Goal: Consume media (video, audio): Consume media (video, audio)

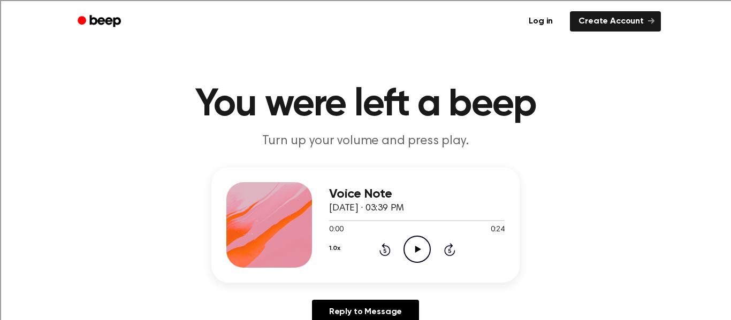
click at [421, 249] on icon "Play Audio" at bounding box center [416, 249] width 27 height 27
click at [419, 246] on icon "Play Audio" at bounding box center [416, 249] width 27 height 27
click at [416, 247] on icon at bounding box center [417, 249] width 6 height 7
click at [421, 250] on icon "Play Audio" at bounding box center [416, 249] width 27 height 27
click at [433, 246] on div "1.0x Rewind 5 seconds Play Audio Skip 5 seconds" at bounding box center [416, 249] width 175 height 27
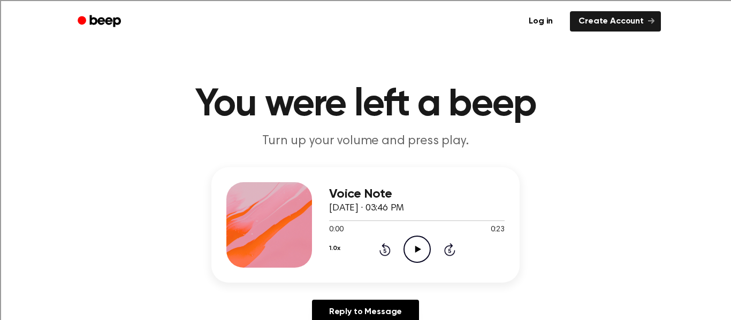
click at [423, 245] on icon "Play Audio" at bounding box center [416, 249] width 27 height 27
click at [429, 239] on icon "Play Audio" at bounding box center [416, 249] width 27 height 27
click at [410, 265] on div "Voice Note October 8, 2025 · 03:51 PM 0:00 1:04 Your browser does not support t…" at bounding box center [416, 225] width 175 height 86
click at [422, 253] on icon "Play Audio" at bounding box center [416, 249] width 27 height 27
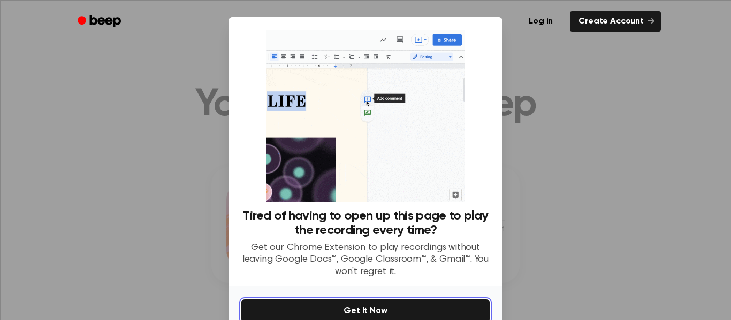
click at [437, 299] on button "Get It Now" at bounding box center [365, 311] width 248 height 24
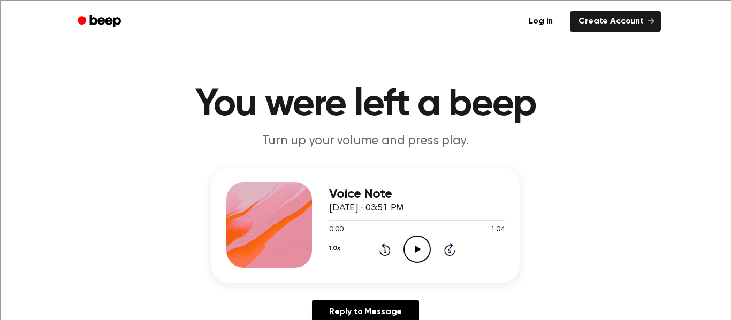
click at [427, 243] on circle at bounding box center [417, 249] width 26 height 26
click at [430, 260] on icon "Play Audio" at bounding box center [416, 249] width 27 height 27
